Goal: Communication & Community: Answer question/provide support

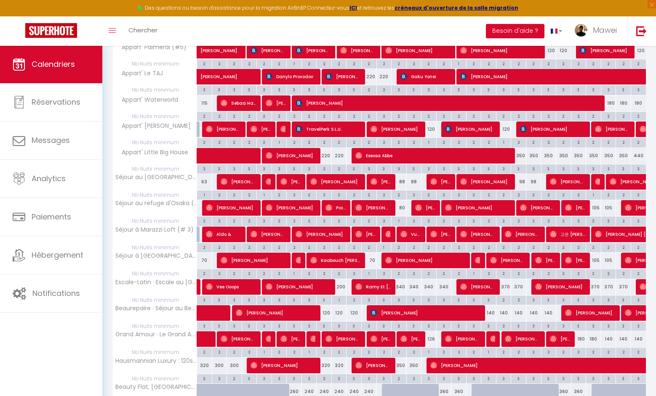
scroll to position [282, 0]
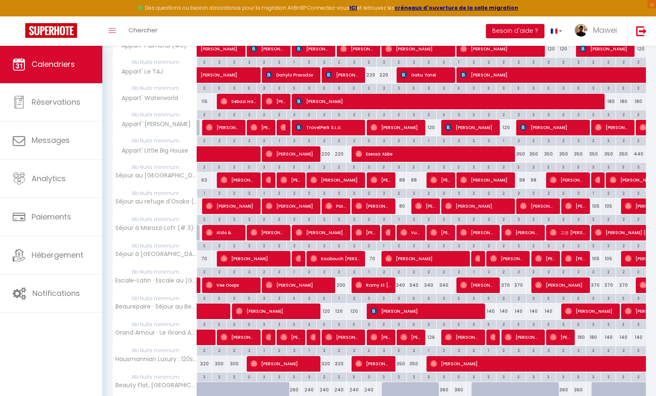
click at [442, 359] on span "[PERSON_NAME]" at bounding box center [604, 364] width 348 height 16
select select "OK"
select select "0"
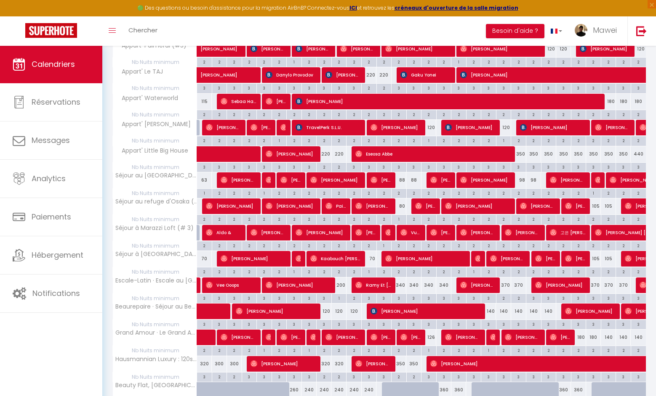
select select "1"
select select
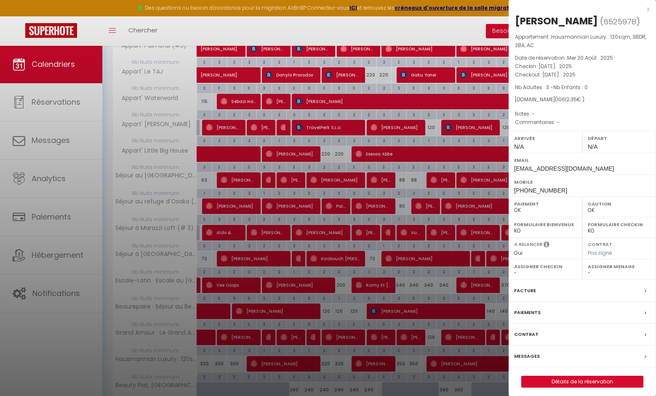
click at [523, 363] on div "Messages" at bounding box center [581, 357] width 147 height 22
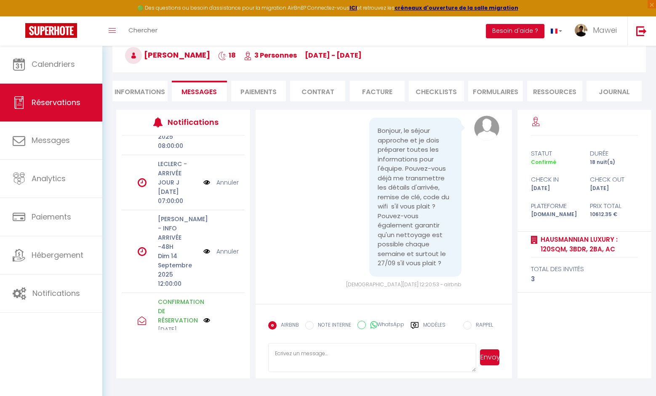
scroll to position [173, 0]
click at [207, 247] on img at bounding box center [206, 251] width 7 height 9
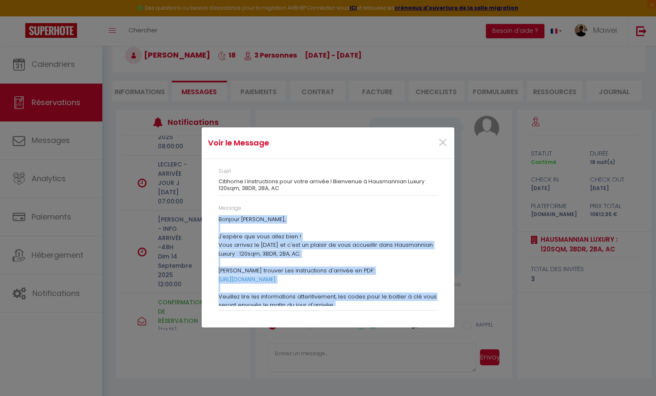
scroll to position [94, 0]
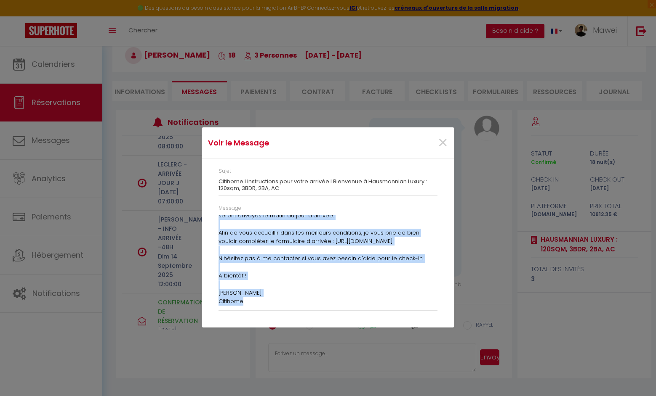
drag, startPoint x: 220, startPoint y: 219, endPoint x: 311, endPoint y: 303, distance: 124.5
click at [311, 303] on div "Bonjour [PERSON_NAME], J'espère que vous allez bien ! Vous arrivez le [DATE] et…" at bounding box center [327, 260] width 219 height 91
copy div "Bonjour [PERSON_NAME], J'espère que vous allez bien ! Vous arrivez le [DATE] et…"
click at [440, 145] on span "×" at bounding box center [442, 142] width 11 height 25
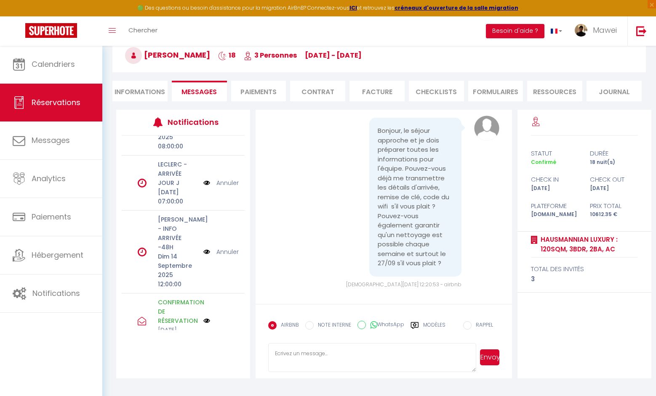
click at [225, 247] on link "Annuler" at bounding box center [227, 251] width 22 height 9
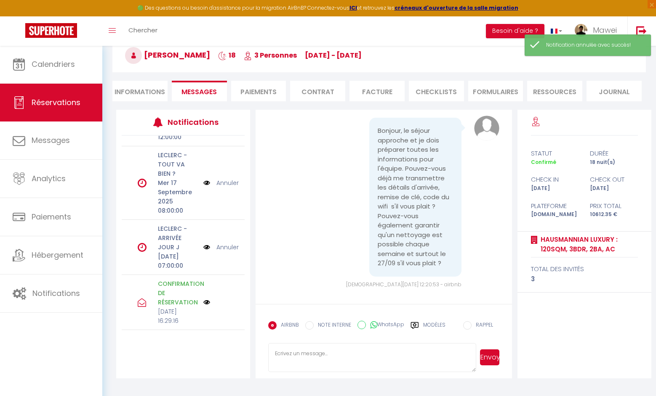
scroll to position [45, 0]
click at [286, 353] on textarea at bounding box center [372, 357] width 208 height 29
paste textarea "Bonjour [PERSON_NAME], J'espère que vous allez bien ! Vous arrivez le [DATE] et…"
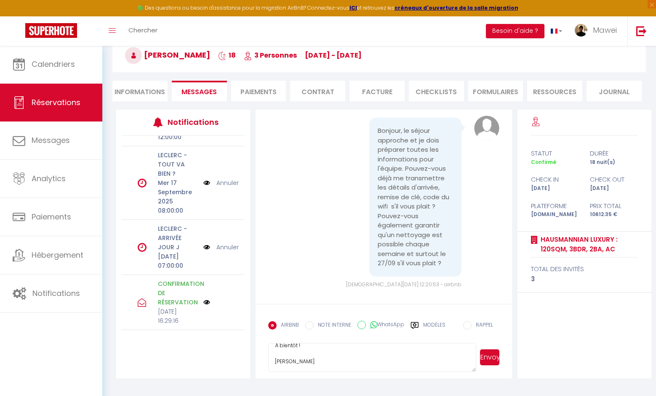
scroll to position [151, 0]
type textarea "Bonjour [PERSON_NAME], J'espère que vous allez bien ! Vous arrivez le [DATE] et…"
click at [488, 357] on button "Envoyer" at bounding box center [490, 358] width 20 height 16
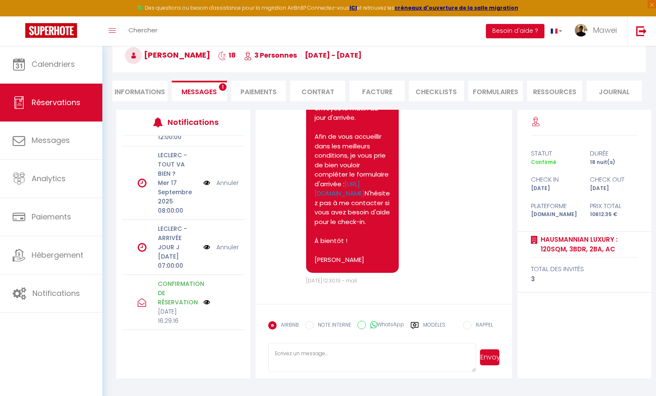
scroll to position [863, 0]
